Goal: Task Accomplishment & Management: Manage account settings

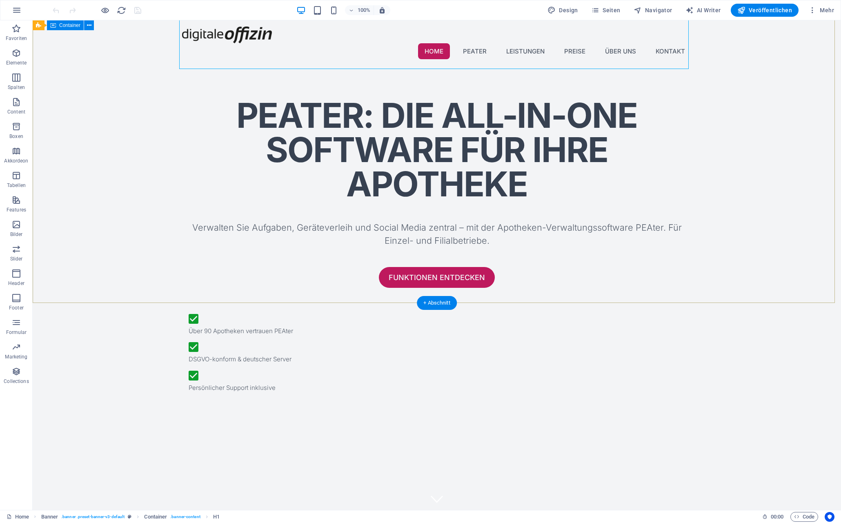
scroll to position [188, 0]
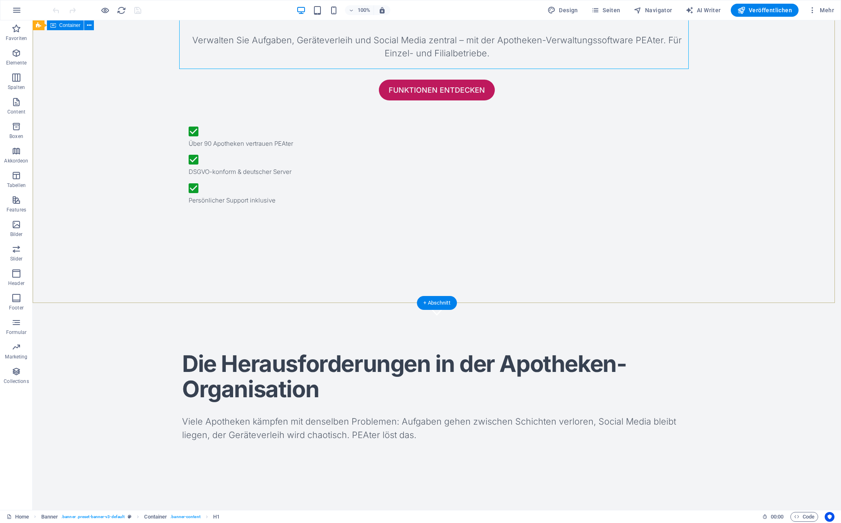
click at [146, 140] on div "PEAter: Die All-in-One Software für Ihre Apotheke Verwalten Sie Aufgaben, Gerät…" at bounding box center [437, 61] width 808 height 366
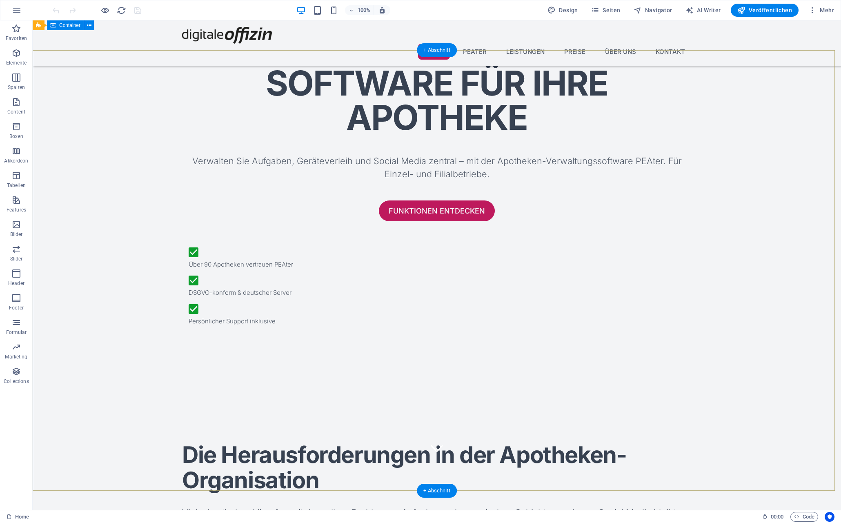
scroll to position [0, 0]
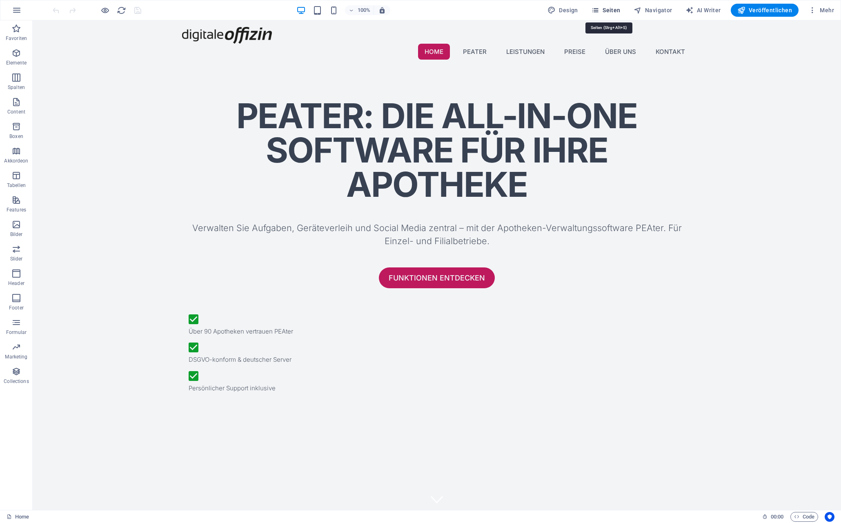
click at [610, 12] on span "Seiten" at bounding box center [605, 10] width 29 height 8
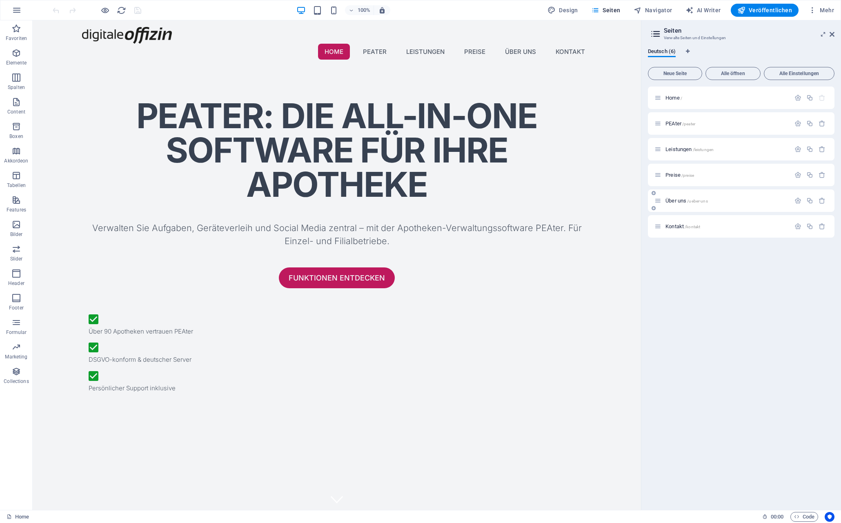
click at [674, 200] on span "Über uns /ueber-uns" at bounding box center [687, 201] width 42 height 6
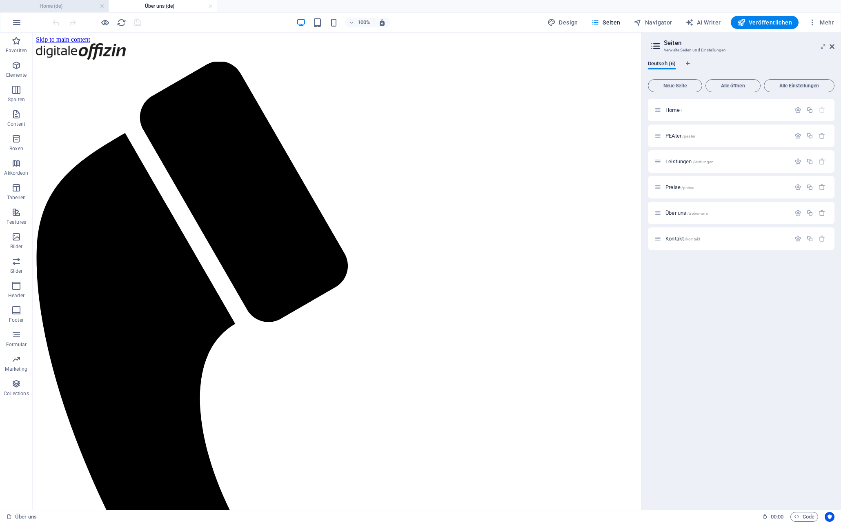
click at [55, 8] on h4 "Home (de)" at bounding box center [54, 6] width 109 height 9
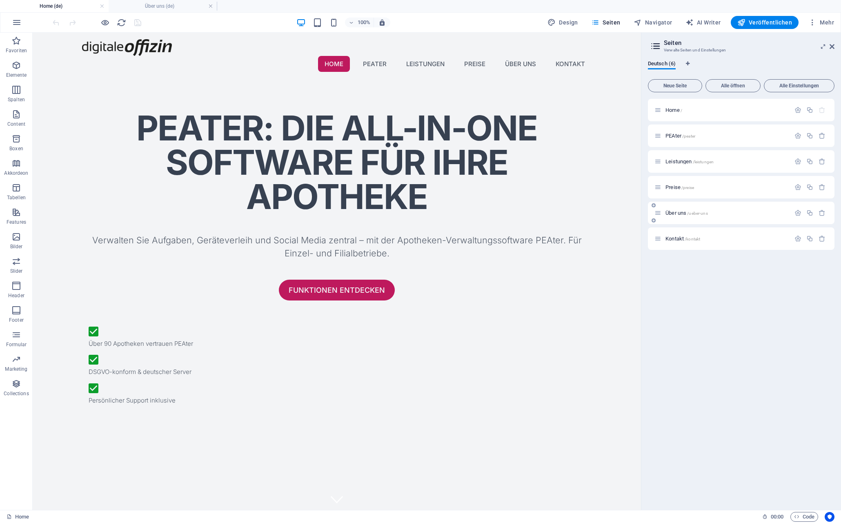
click at [669, 212] on span "Über uns /ueber-uns" at bounding box center [687, 213] width 42 height 6
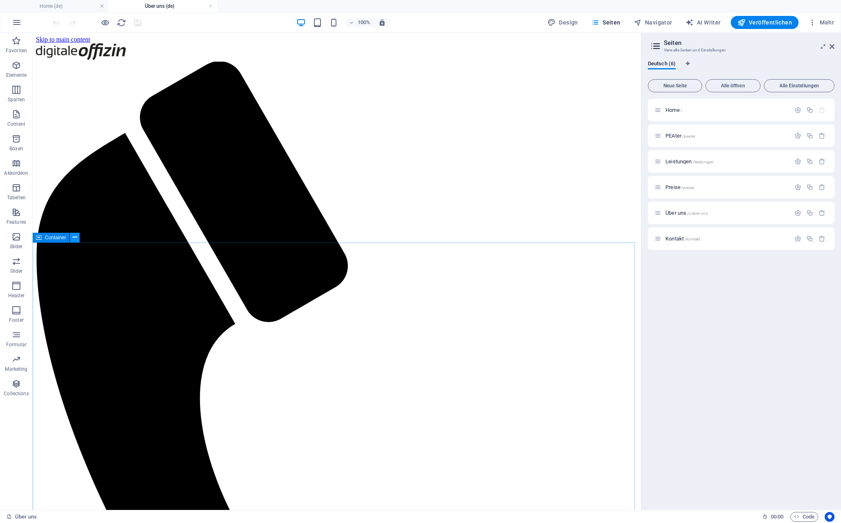
click at [75, 238] on icon at bounding box center [75, 237] width 4 height 9
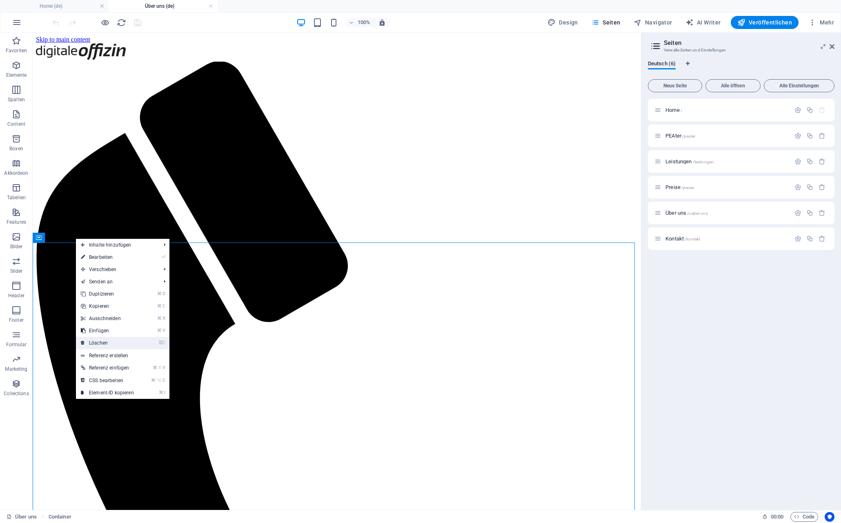
click at [116, 338] on link "⌦ Löschen" at bounding box center [107, 343] width 63 height 12
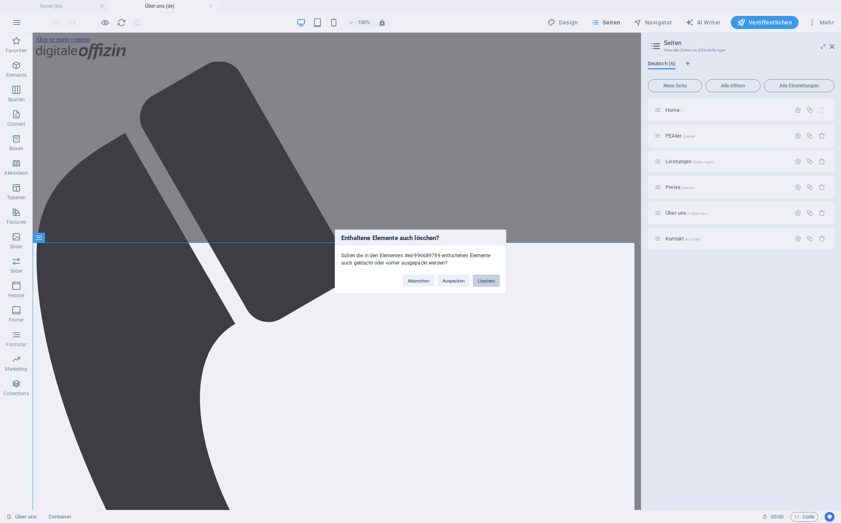
click at [484, 276] on button "Löschen" at bounding box center [486, 280] width 27 height 12
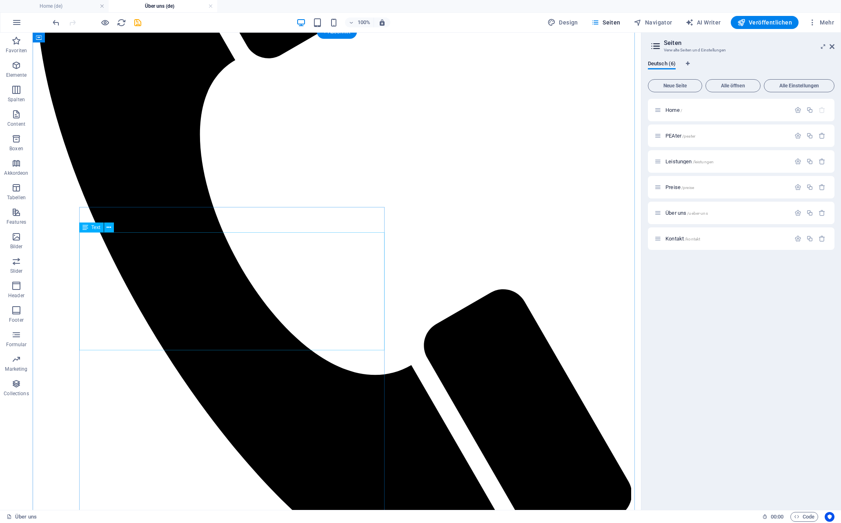
scroll to position [174, 0]
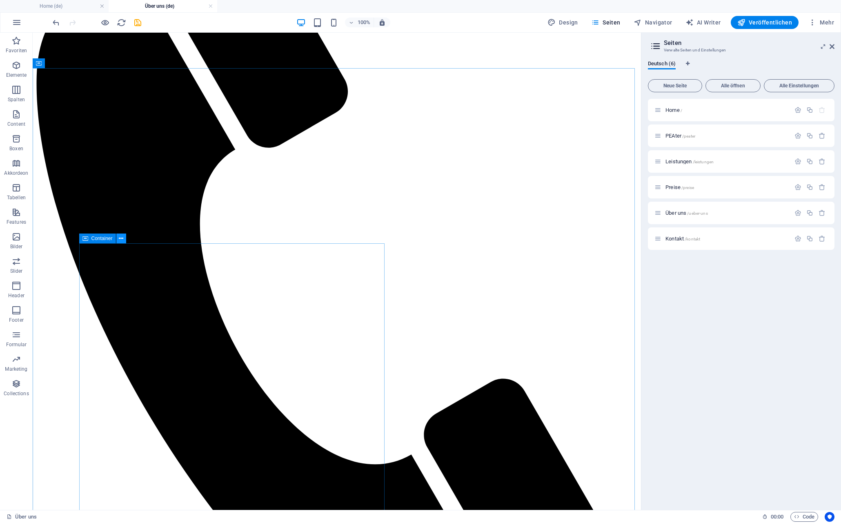
click at [122, 239] on icon at bounding box center [121, 238] width 4 height 9
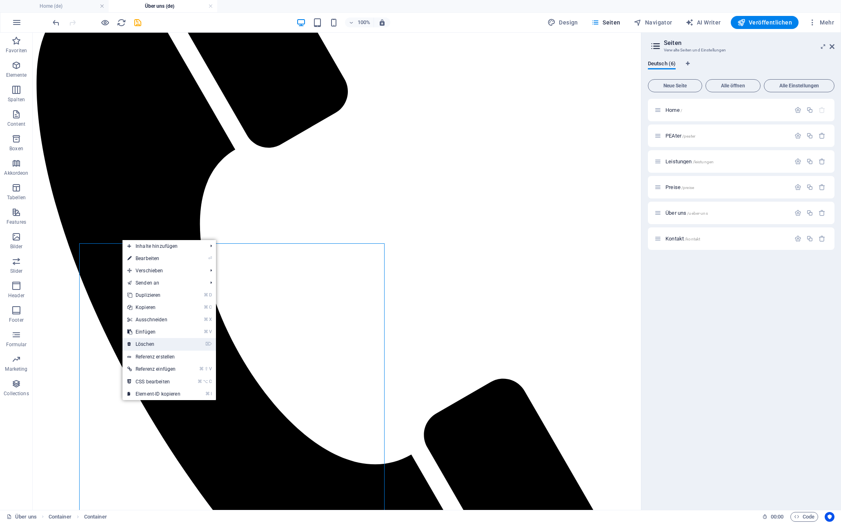
click at [155, 341] on link "⌦ Löschen" at bounding box center [153, 344] width 63 height 12
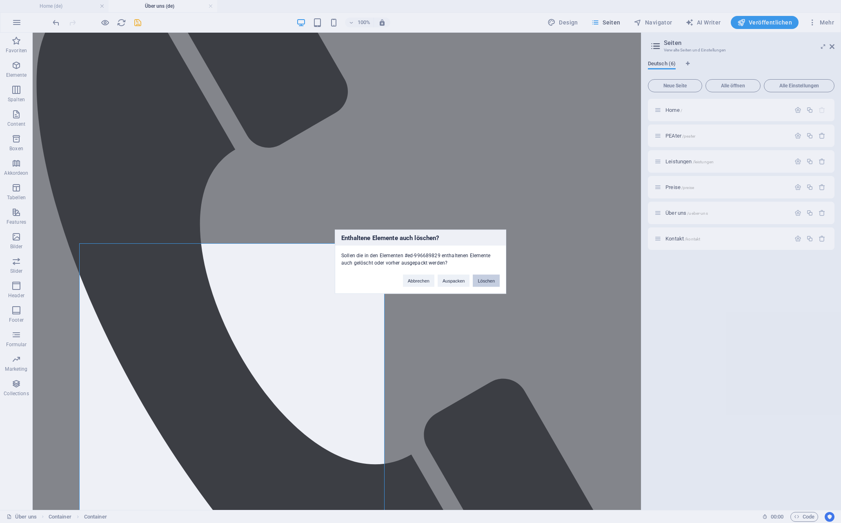
click at [491, 280] on button "Löschen" at bounding box center [486, 280] width 27 height 12
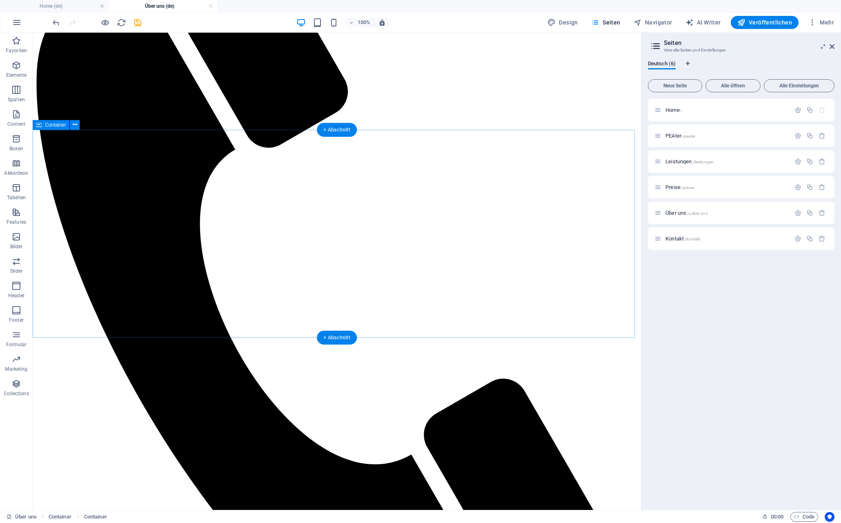
scroll to position [113, 0]
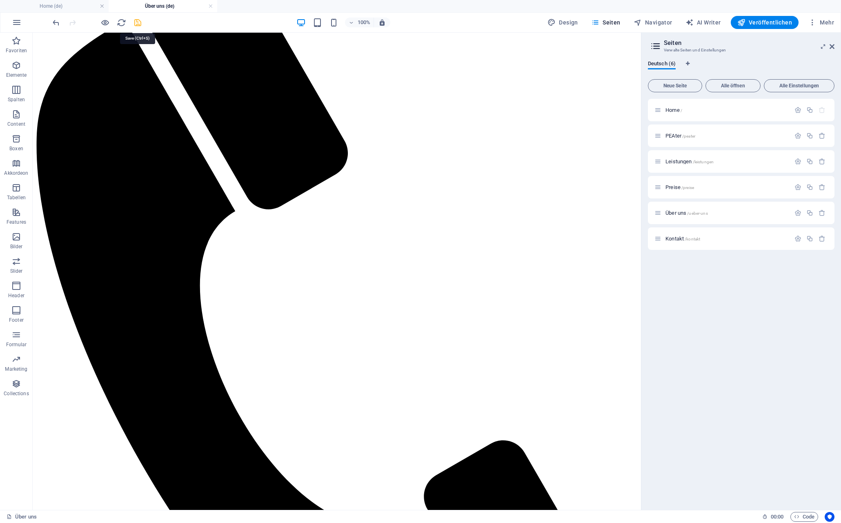
click at [139, 22] on icon "save" at bounding box center [137, 22] width 9 height 9
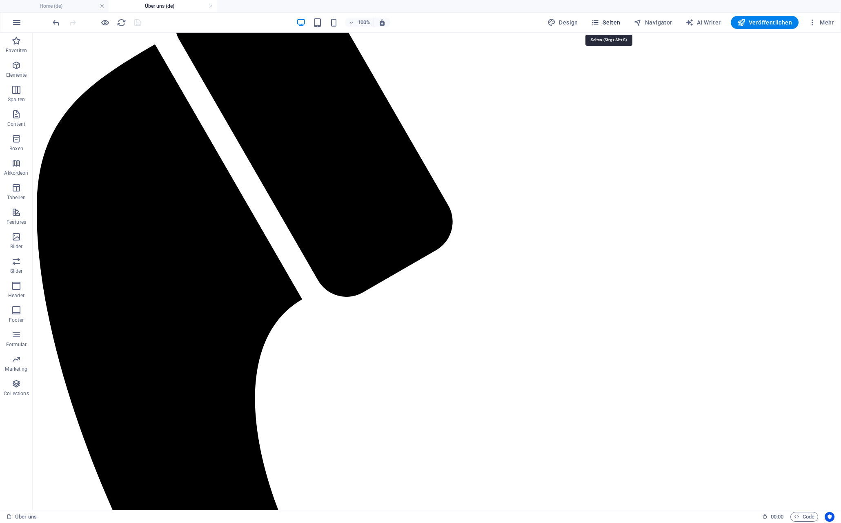
click at [599, 21] on icon "button" at bounding box center [595, 22] width 8 height 8
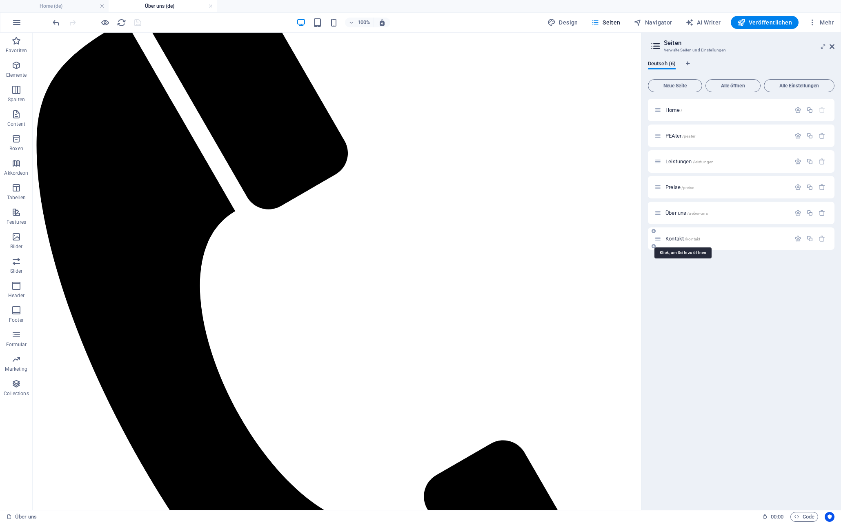
click at [674, 239] on span "Kontakt /kontakt" at bounding box center [683, 239] width 35 height 6
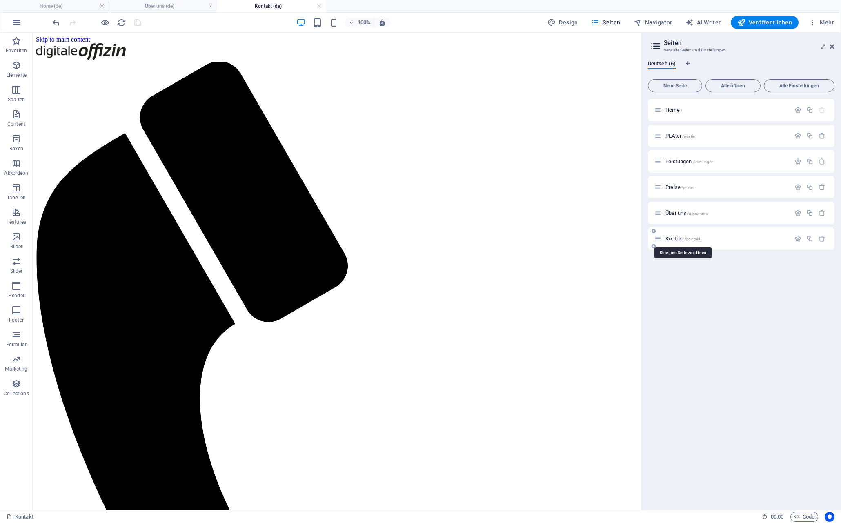
scroll to position [0, 0]
click at [679, 110] on span "Home /" at bounding box center [674, 110] width 17 height 6
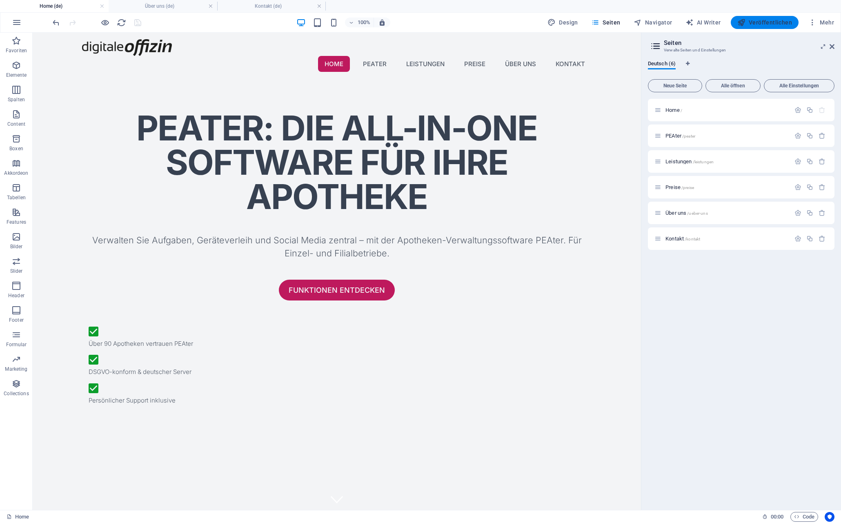
click at [772, 25] on span "Veröffentlichen" at bounding box center [764, 22] width 55 height 8
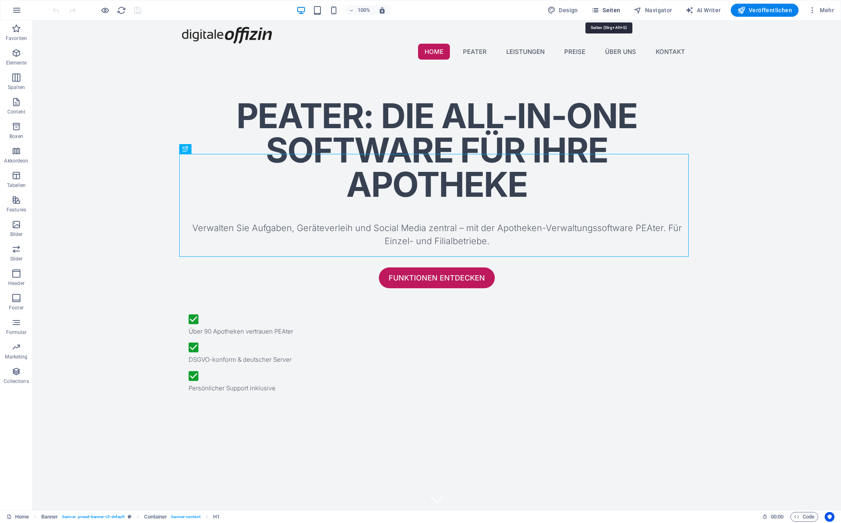
click at [594, 9] on icon "button" at bounding box center [595, 10] width 8 height 8
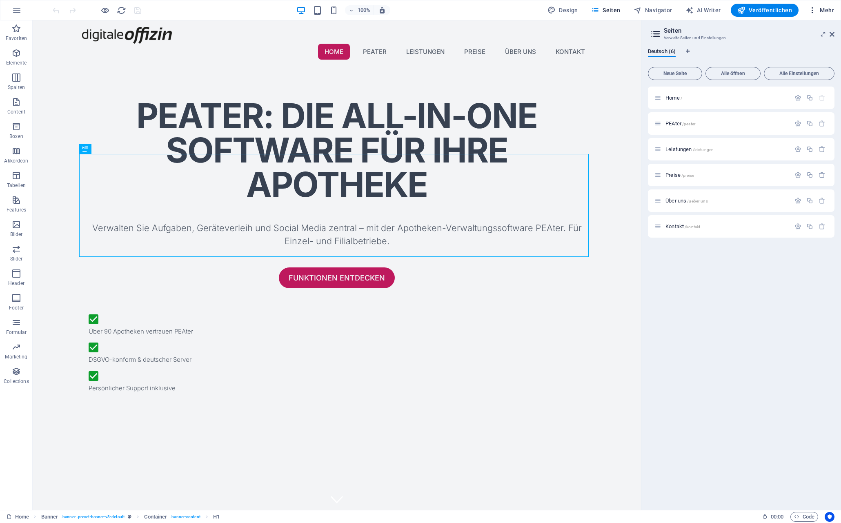
click at [822, 9] on span "Mehr" at bounding box center [821, 10] width 26 height 8
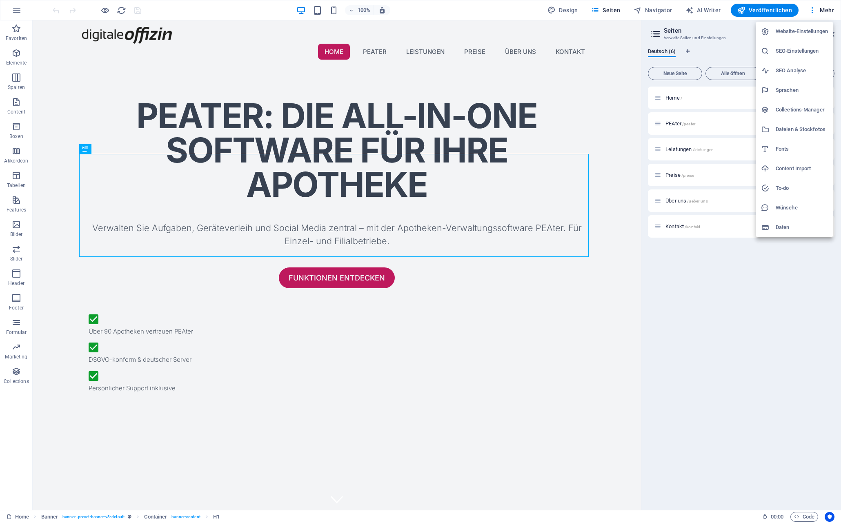
click at [792, 32] on h6 "Website-Einstellungen" at bounding box center [802, 32] width 52 height 10
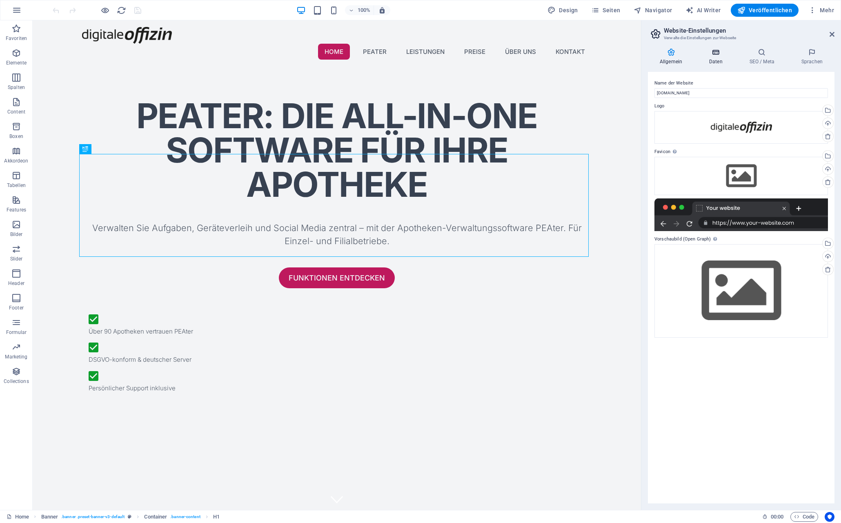
click at [715, 60] on h4 "Daten" at bounding box center [717, 56] width 40 height 17
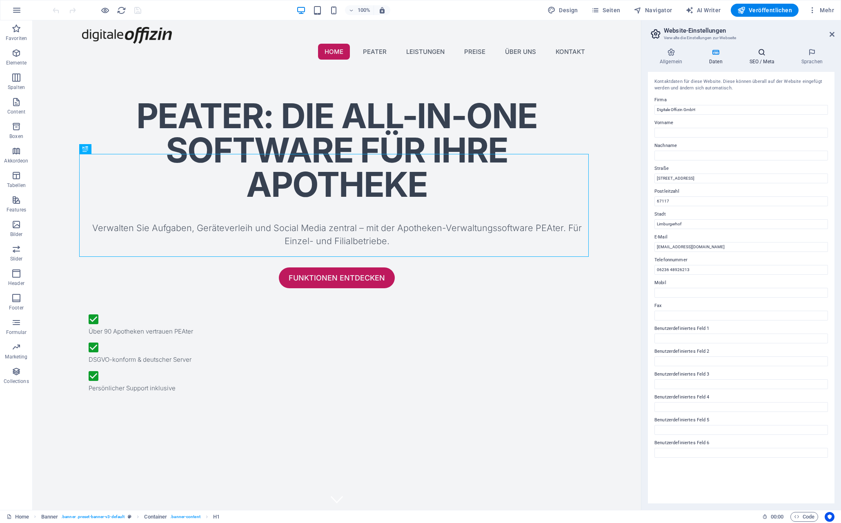
click at [753, 62] on h4 "SEO / Meta" at bounding box center [764, 56] width 52 height 17
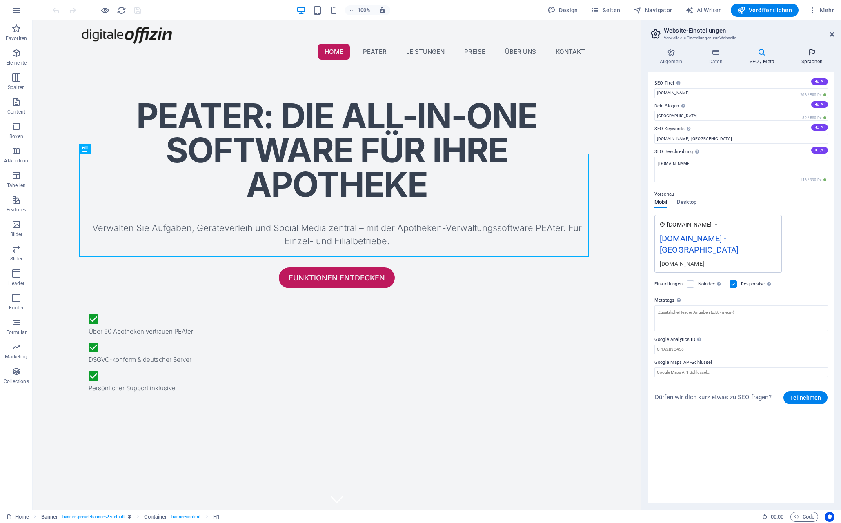
click at [811, 55] on icon at bounding box center [812, 52] width 45 height 8
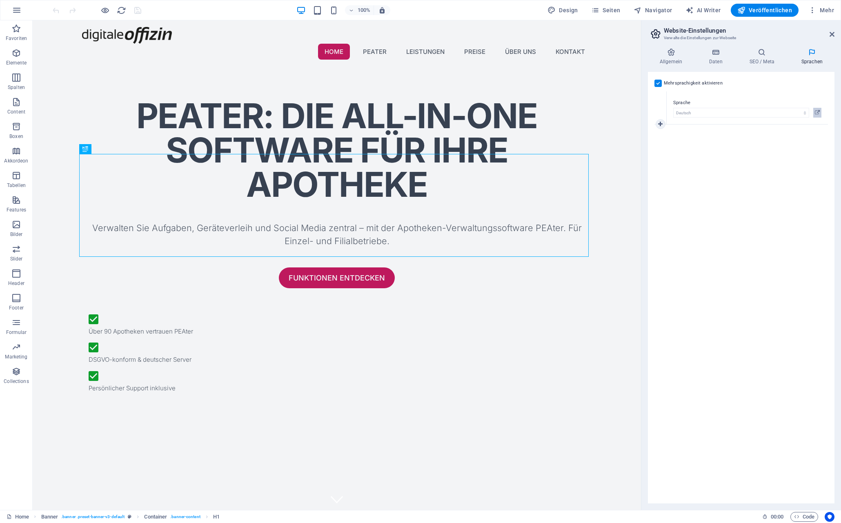
click at [816, 111] on icon at bounding box center [817, 113] width 5 height 10
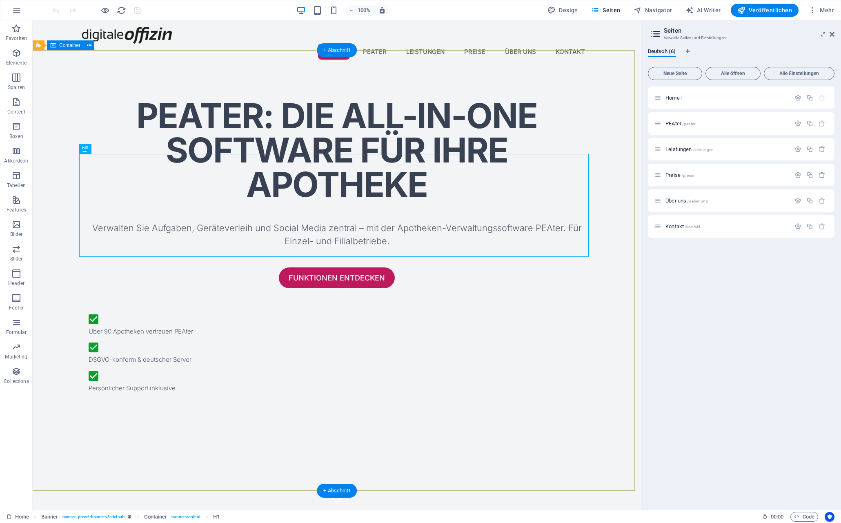
click at [617, 240] on div "PEAter: Die All-in-One Software für Ihre Apotheke Verwalten Sie Aufgaben, Gerät…" at bounding box center [337, 249] width 608 height 366
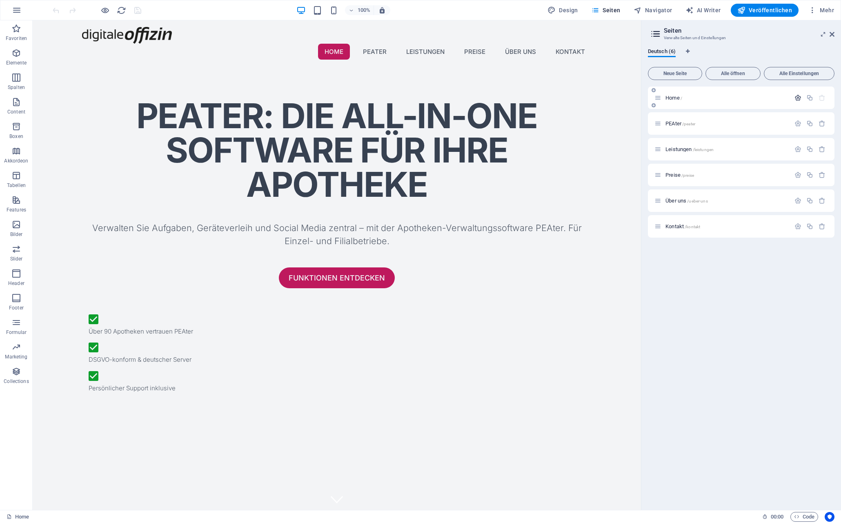
click at [801, 96] on icon "button" at bounding box center [798, 97] width 7 height 7
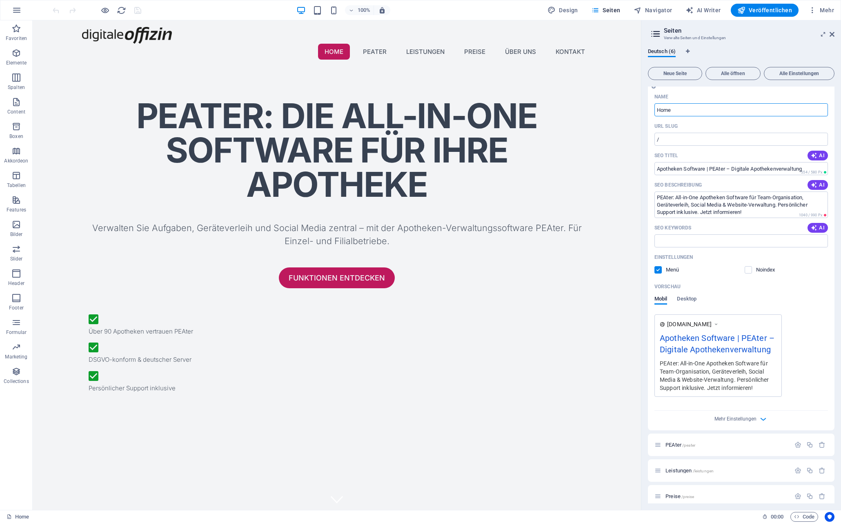
scroll to position [78, 0]
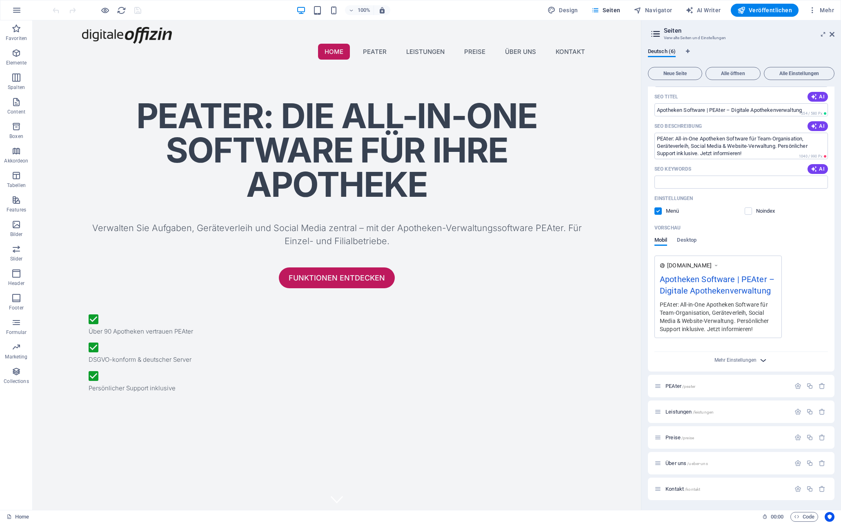
click at [763, 360] on icon "button" at bounding box center [763, 360] width 9 height 9
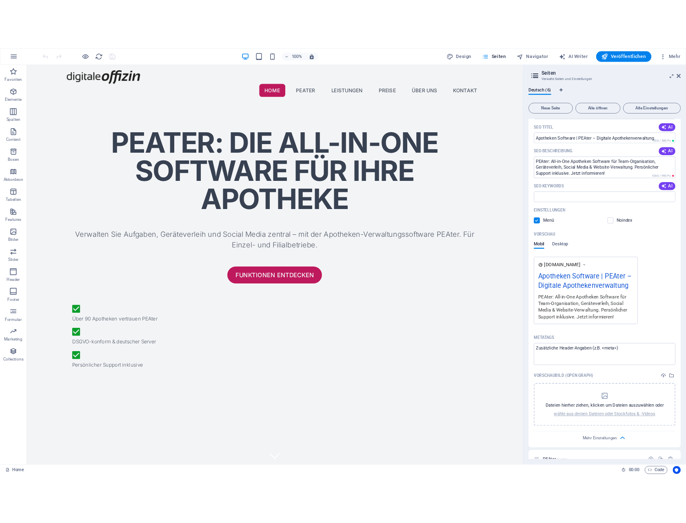
scroll to position [195, 0]
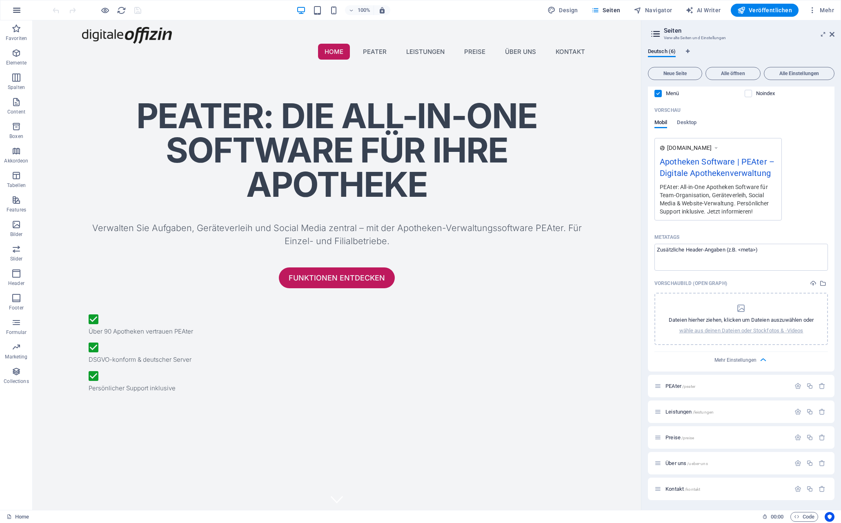
click at [15, 8] on icon "button" at bounding box center [17, 10] width 10 height 10
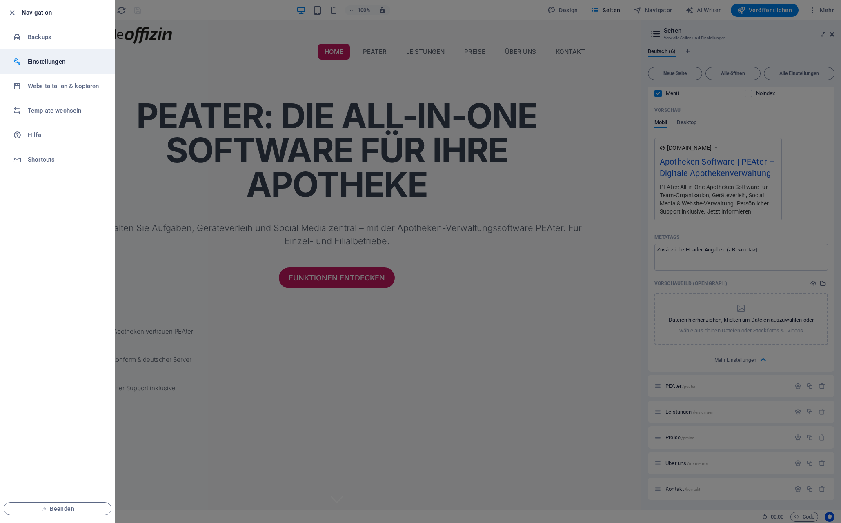
click at [42, 64] on h6 "Einstellungen" at bounding box center [66, 62] width 76 height 10
select select "de"
select select "light"
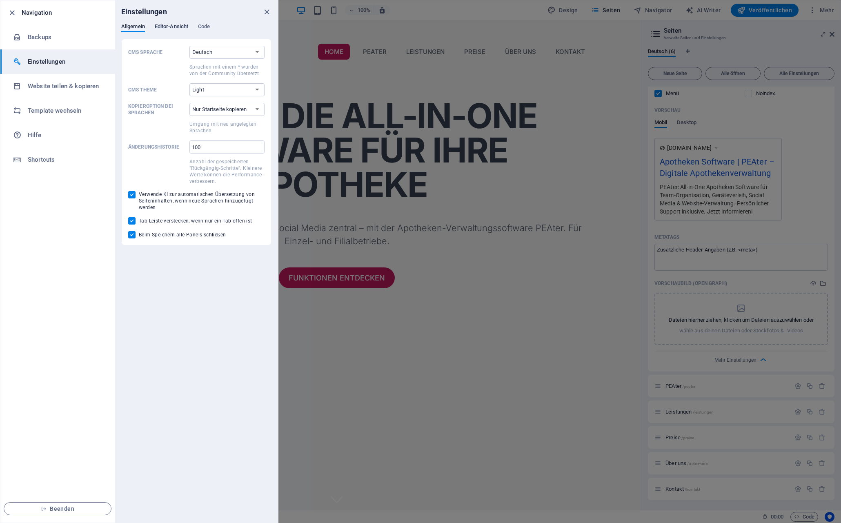
click at [171, 28] on span "Editor-Ansicht" at bounding box center [171, 27] width 33 height 11
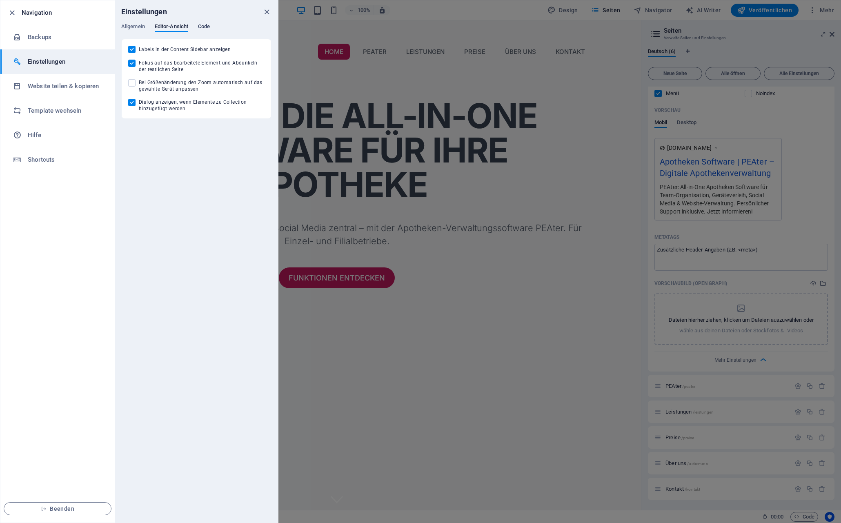
click at [210, 27] on span "Code" at bounding box center [204, 27] width 12 height 11
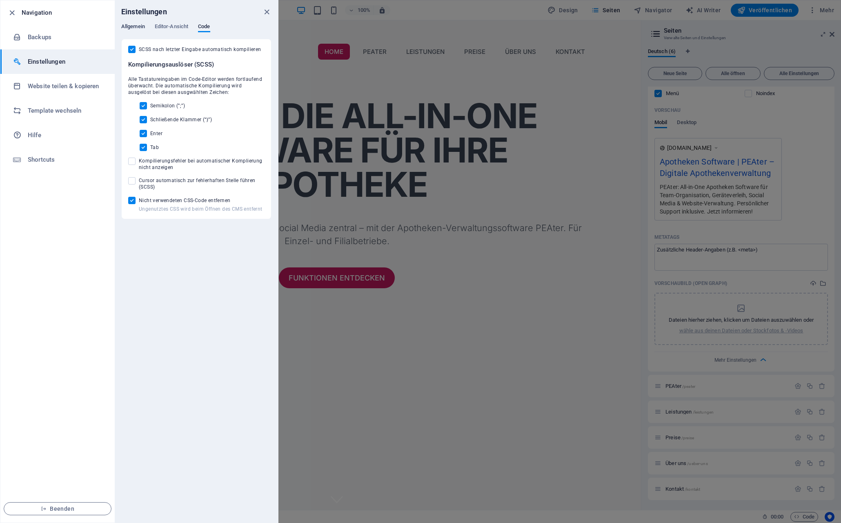
click at [143, 29] on span "Allgemein" at bounding box center [133, 27] width 24 height 11
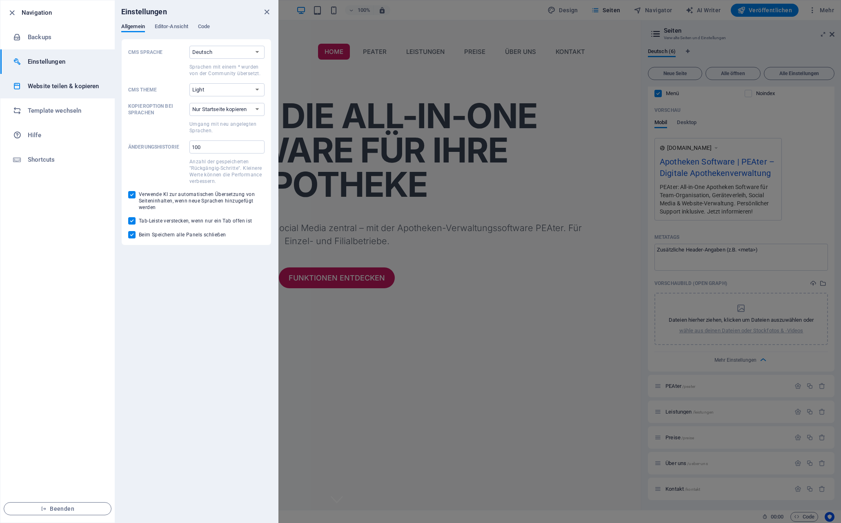
click at [47, 84] on h6 "Website teilen & kopieren" at bounding box center [66, 86] width 76 height 10
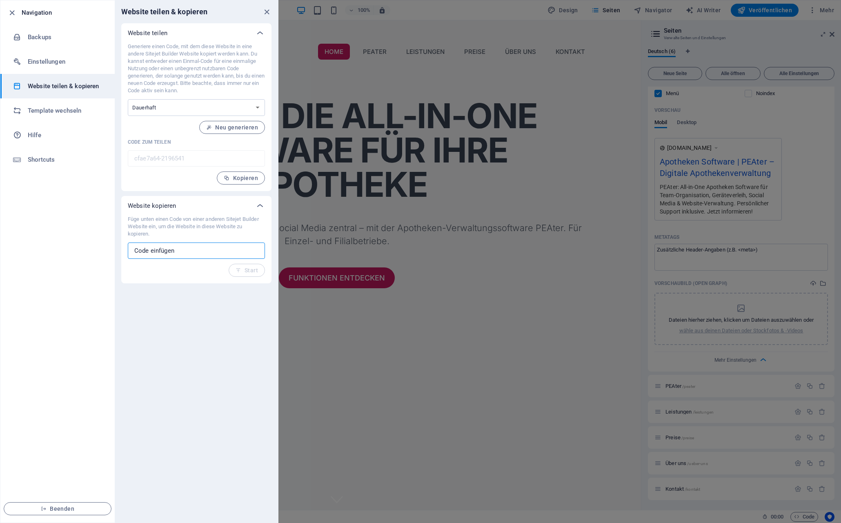
click at [202, 254] on input "text" at bounding box center [196, 251] width 137 height 16
click at [210, 251] on input "text" at bounding box center [196, 251] width 137 height 16
click at [71, 111] on h6 "Template wechseln" at bounding box center [66, 111] width 76 height 10
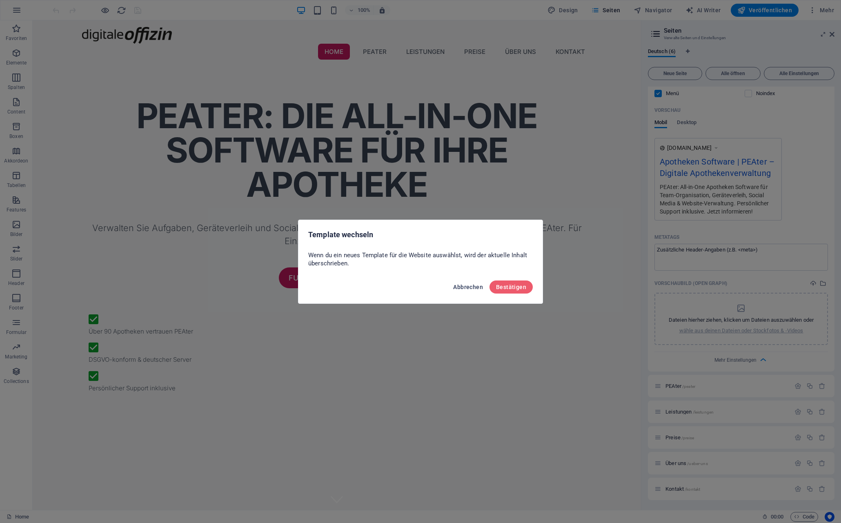
drag, startPoint x: 471, startPoint y: 290, endPoint x: 417, endPoint y: 264, distance: 60.1
click at [471, 290] on button "Abbrechen" at bounding box center [468, 287] width 36 height 13
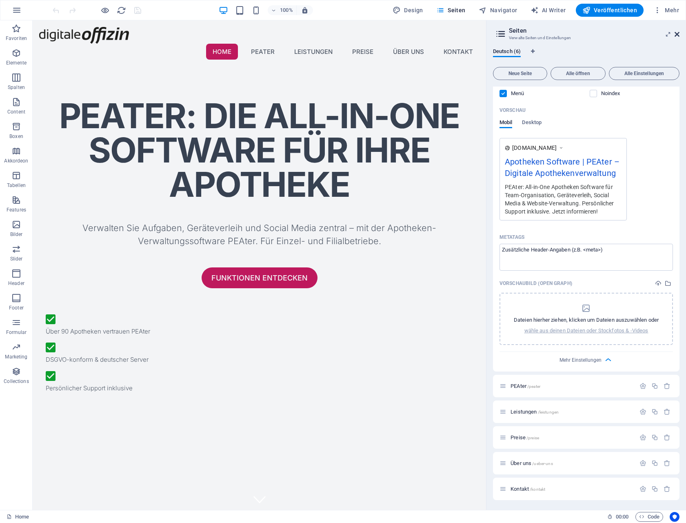
click at [678, 34] on icon at bounding box center [677, 34] width 5 height 7
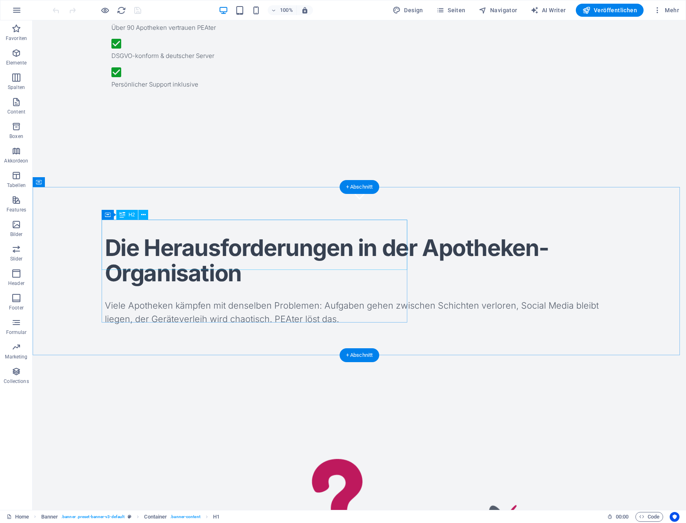
scroll to position [525, 0]
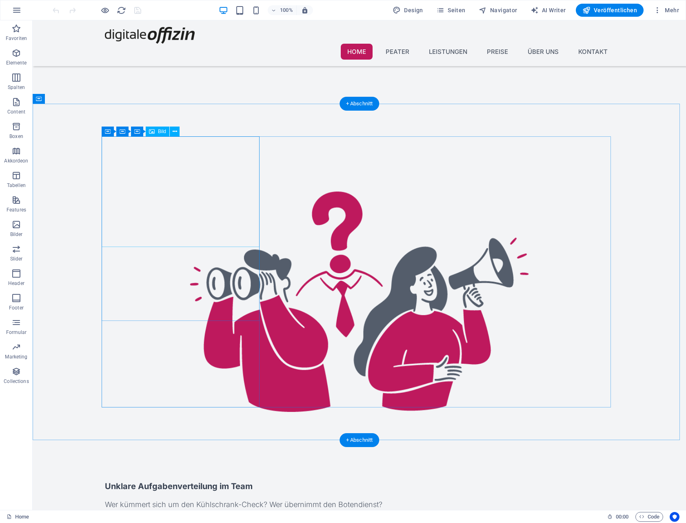
click at [208, 206] on figure at bounding box center [360, 301] width 510 height 357
select select "%"
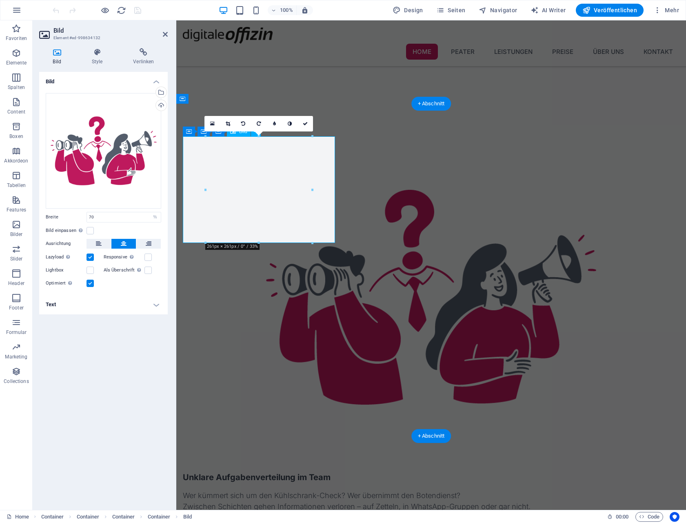
scroll to position [551, 0]
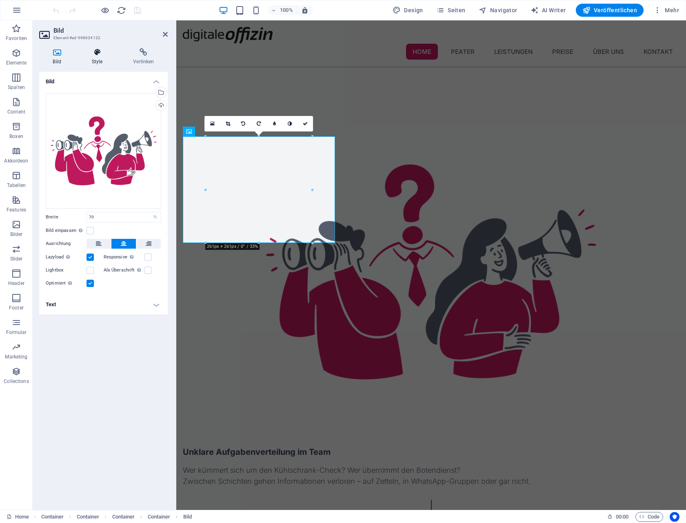
click at [98, 61] on h4 "Style" at bounding box center [99, 56] width 42 height 17
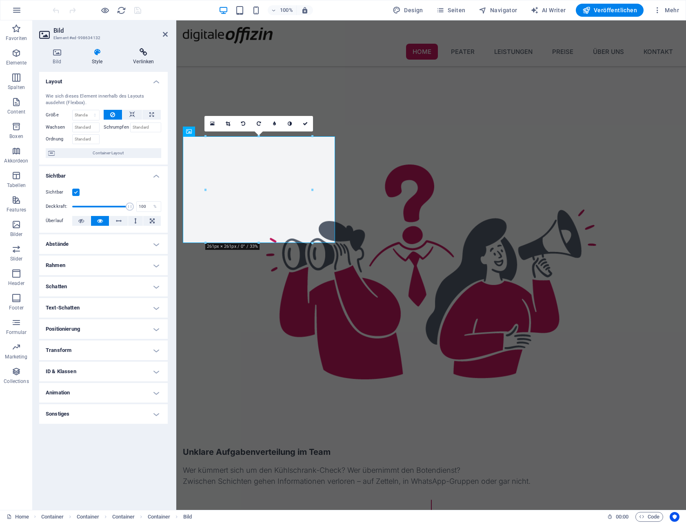
click at [153, 58] on h4 "Verlinken" at bounding box center [144, 56] width 48 height 17
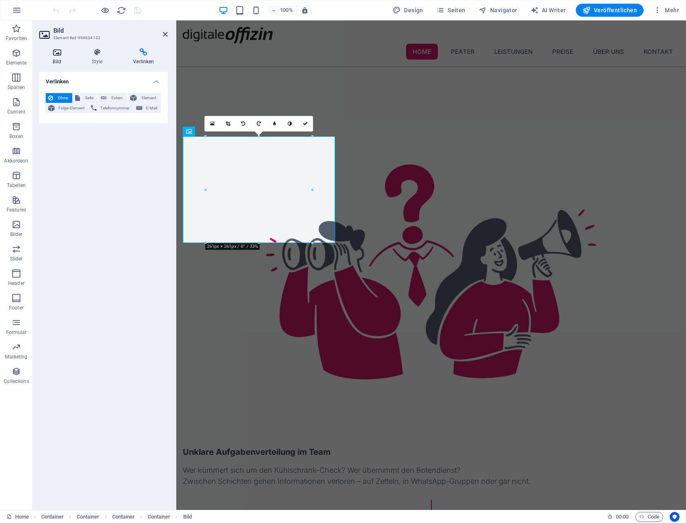
click at [60, 57] on h4 "Bild" at bounding box center [58, 56] width 39 height 17
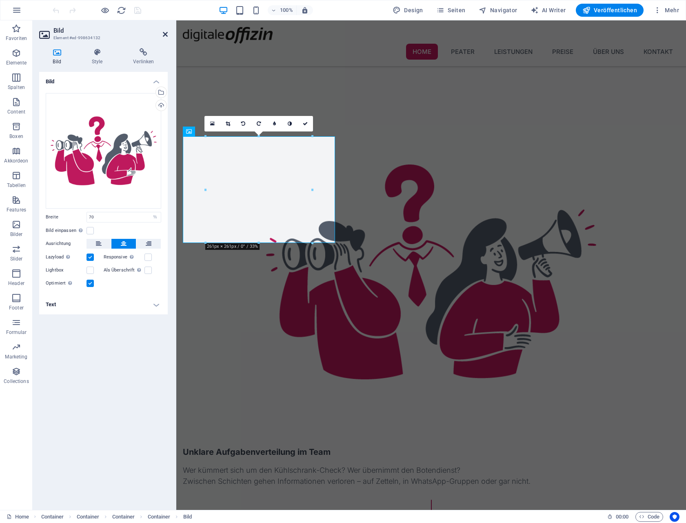
click at [166, 33] on icon at bounding box center [165, 34] width 5 height 7
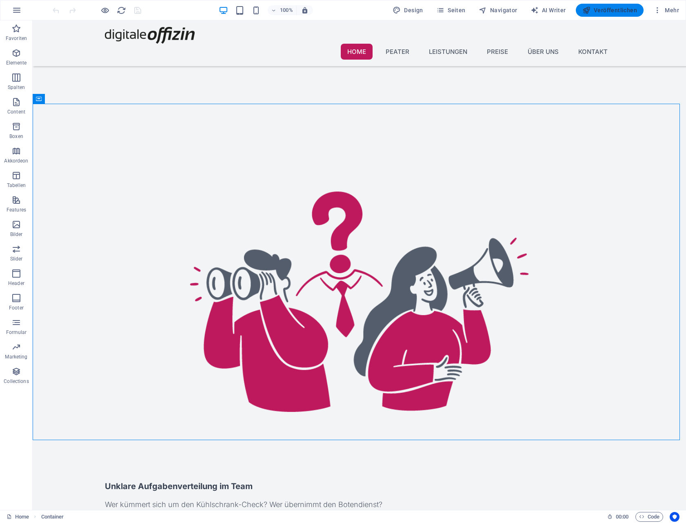
click at [617, 14] on button "Veröffentlichen" at bounding box center [610, 10] width 68 height 13
